Goal: Information Seeking & Learning: Find specific fact

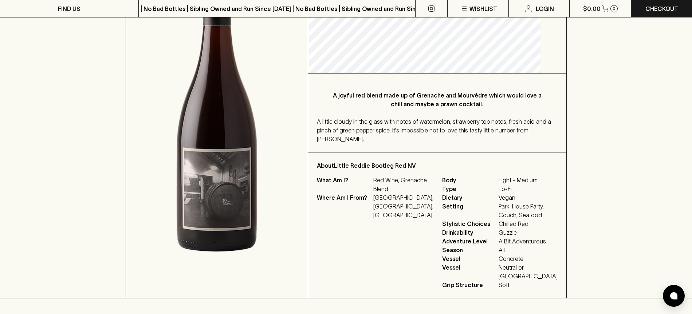
scroll to position [157, 0]
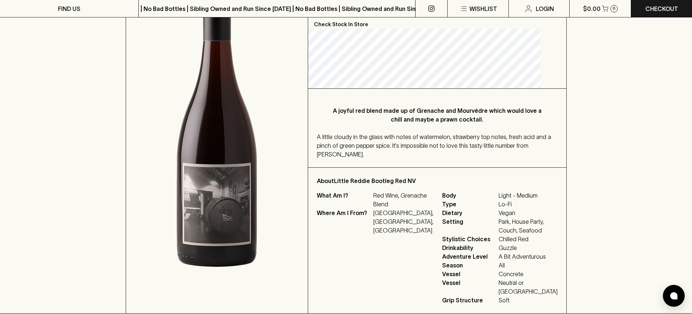
click at [391, 235] on p "[GEOGRAPHIC_DATA], [GEOGRAPHIC_DATA], [GEOGRAPHIC_DATA]" at bounding box center [403, 222] width 60 height 26
copy p "Goulburn"
click at [387, 256] on div "What Am I? Red Wine, Grenache Blend Where Am I From? [GEOGRAPHIC_DATA], [GEOGRA…" at bounding box center [375, 248] width 116 height 114
drag, startPoint x: 387, startPoint y: 203, endPoint x: 412, endPoint y: 204, distance: 25.5
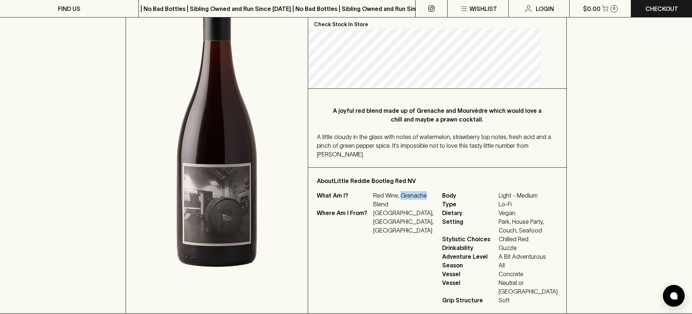
click at [412, 204] on p "Red Wine, Grenache Blend" at bounding box center [403, 199] width 60 height 17
copy p "Grenache"
click at [401, 209] on p "Red Wine, Grenache Blend" at bounding box center [403, 199] width 60 height 17
copy p "Grenache Blend"
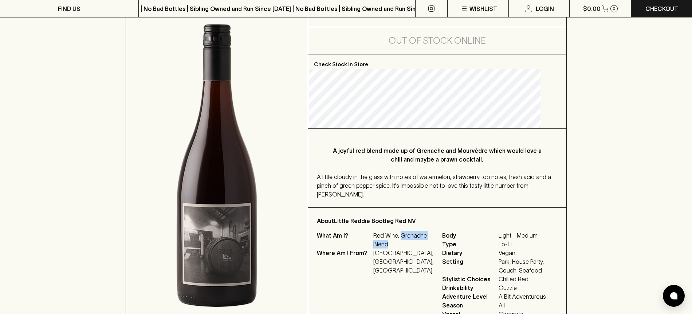
scroll to position [115, 0]
